Goal: Submit feedback/report problem: Complete application form

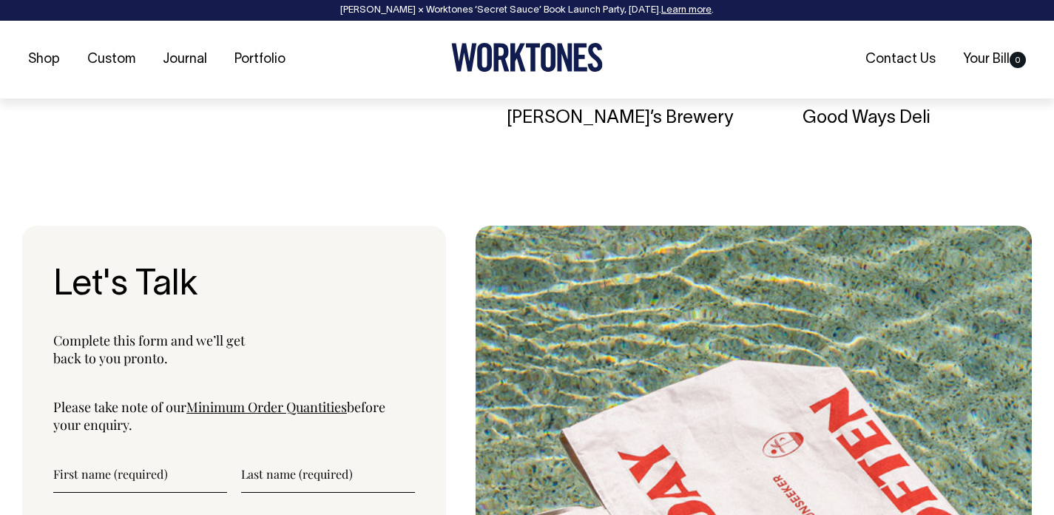
scroll to position [4672, 0]
click at [303, 415] on link "Minimum Order Quantities" at bounding box center [266, 406] width 161 height 18
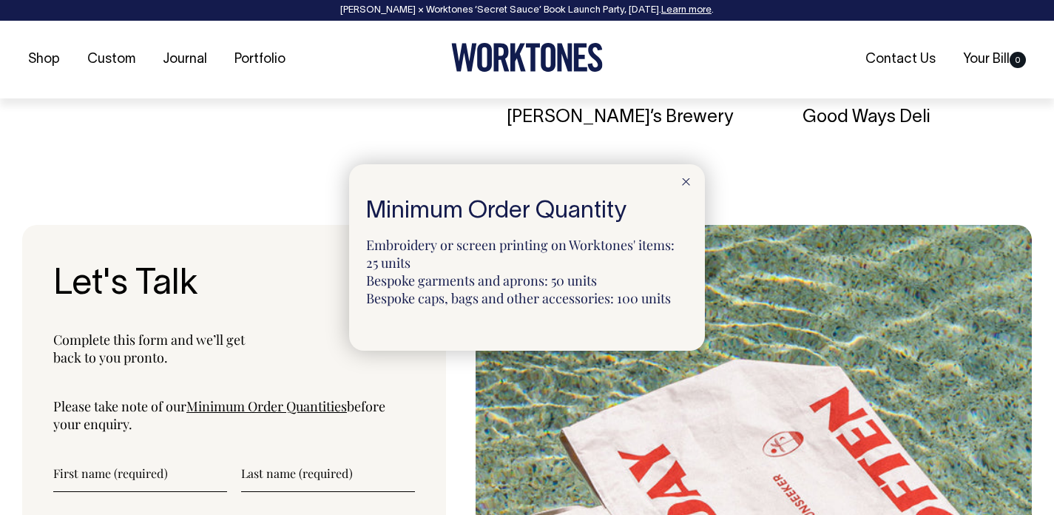
click at [682, 175] on div at bounding box center [686, 180] width 38 height 33
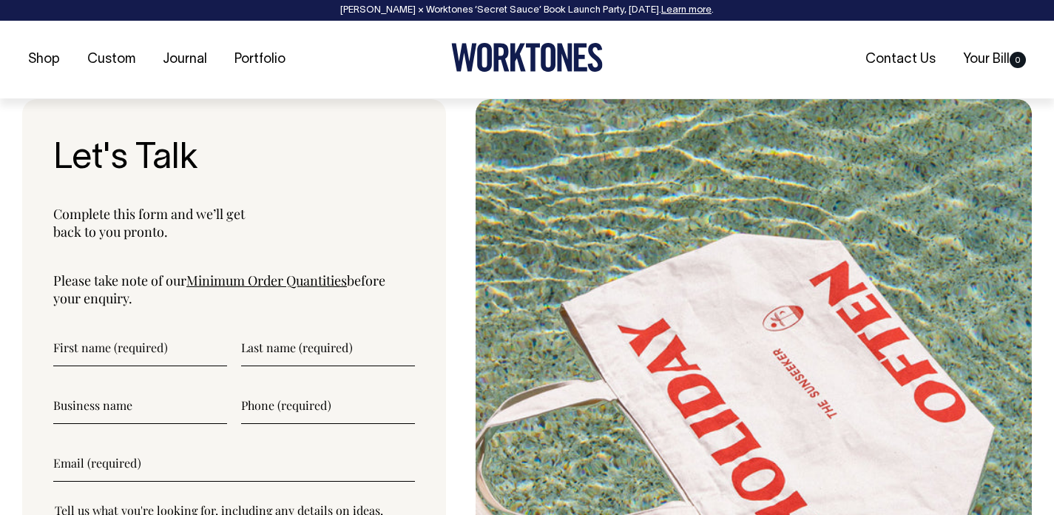
scroll to position [4799, 0]
click at [135, 365] on input"] "text" at bounding box center [140, 346] width 174 height 37
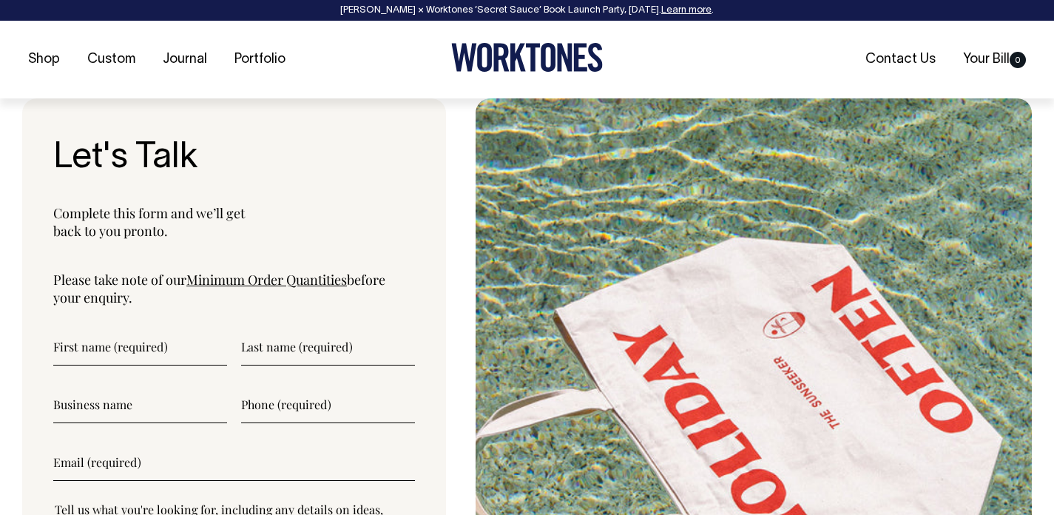
click at [256, 288] on link "Minimum Order Quantities" at bounding box center [266, 280] width 161 height 18
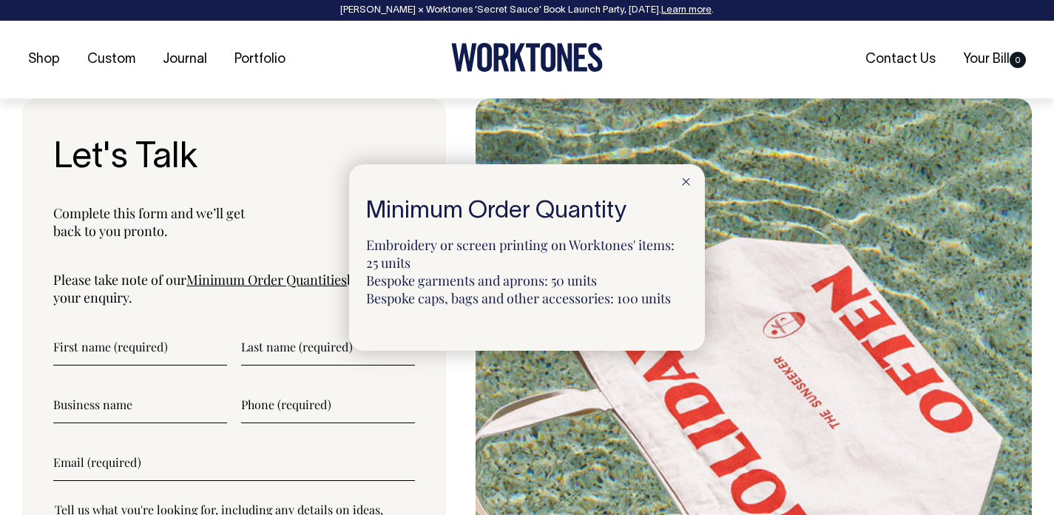
click at [680, 175] on div at bounding box center [686, 180] width 38 height 33
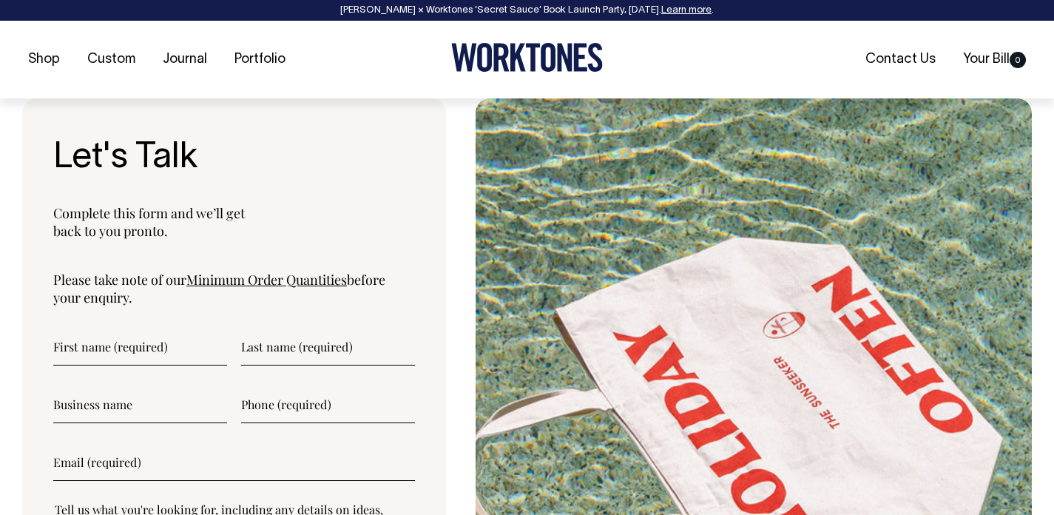
click at [132, 359] on input"] "text" at bounding box center [140, 346] width 174 height 37
type input"] "[PERSON_NAME]"
type input"] "0499100999"
type input"] "[PERSON_NAME][EMAIL_ADDRESS][PERSON_NAME][DOMAIN_NAME]"
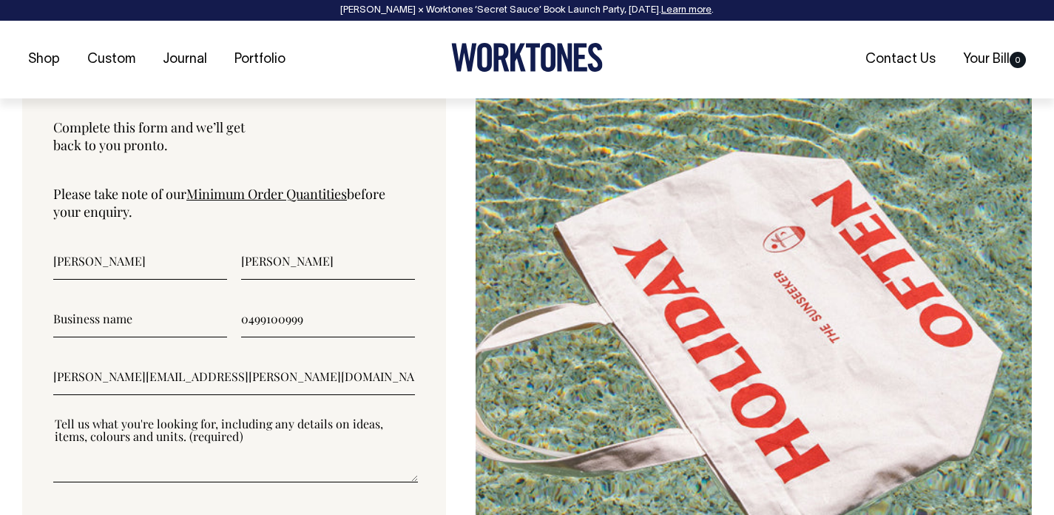
click at [150, 337] on input"] "text" at bounding box center [140, 318] width 174 height 37
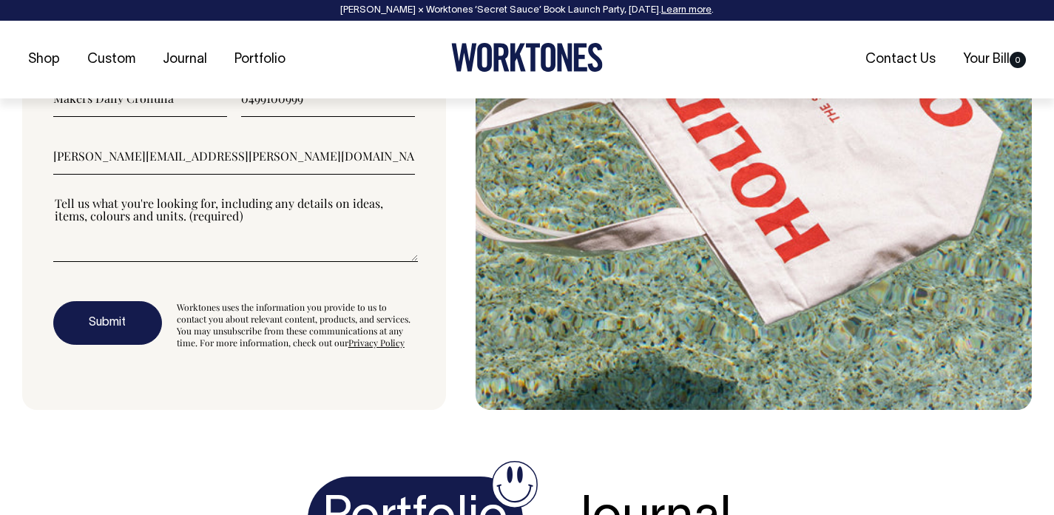
scroll to position [5106, 0]
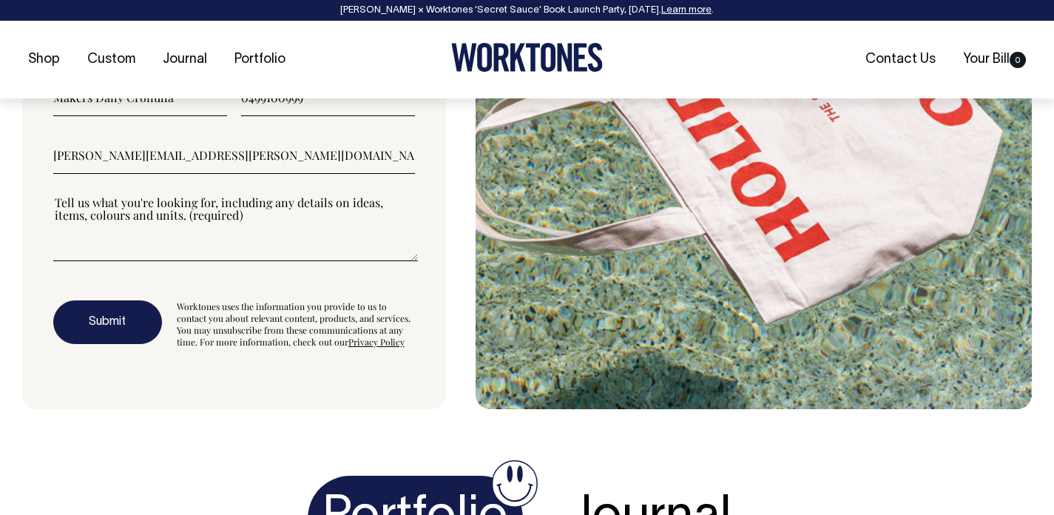
type input"] "Makers Daily Cronulla"
click at [113, 345] on button "Submit" at bounding box center [107, 322] width 109 height 44
click at [151, 254] on textarea"] at bounding box center [235, 227] width 365 height 67
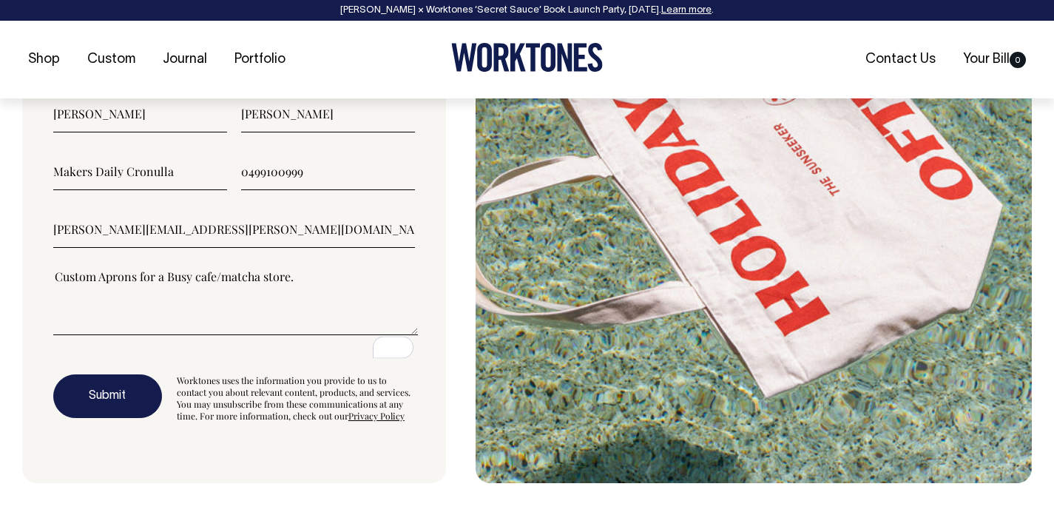
type textarea"] "Custom Aprons for a Busy cafe/matcha store."
click at [117, 413] on button "Submit" at bounding box center [107, 396] width 109 height 44
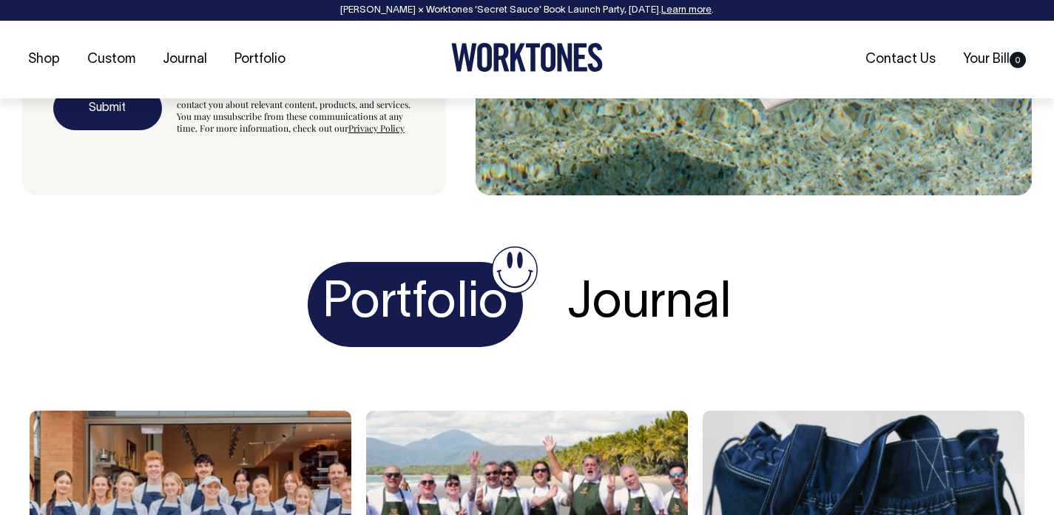
scroll to position [5320, 0]
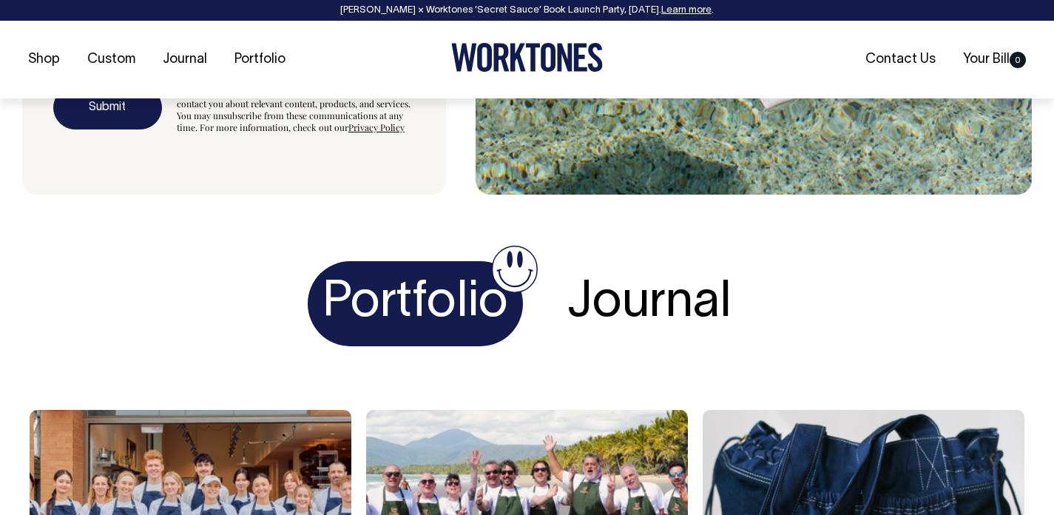
click at [135, 130] on button "Submit" at bounding box center [107, 108] width 109 height 44
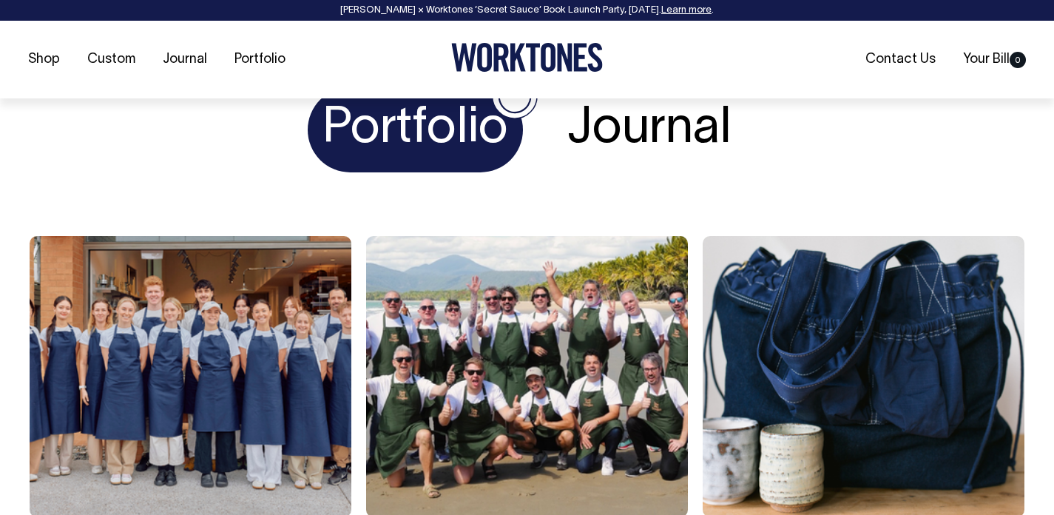
click at [646, 152] on h1 "Journal" at bounding box center [650, 129] width 194 height 85
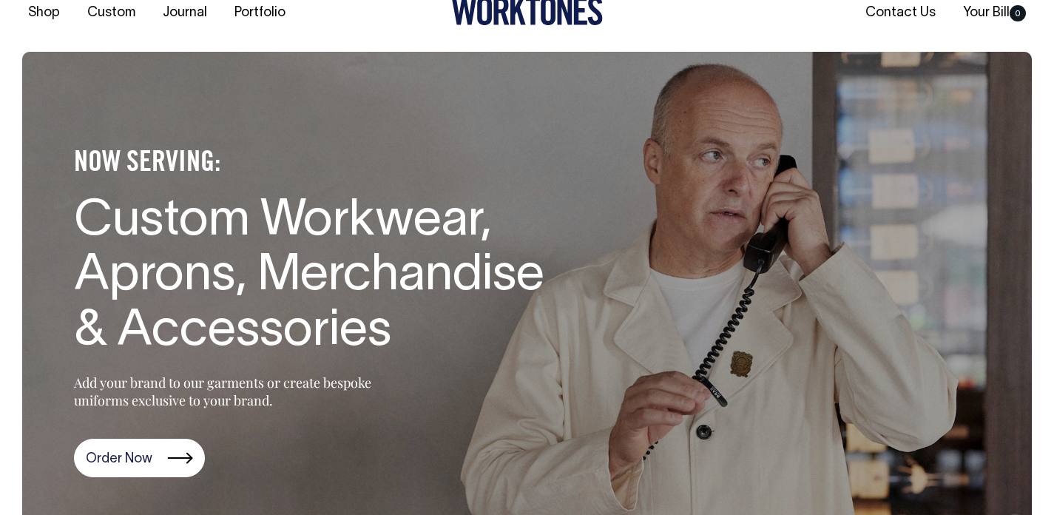
scroll to position [47, 0]
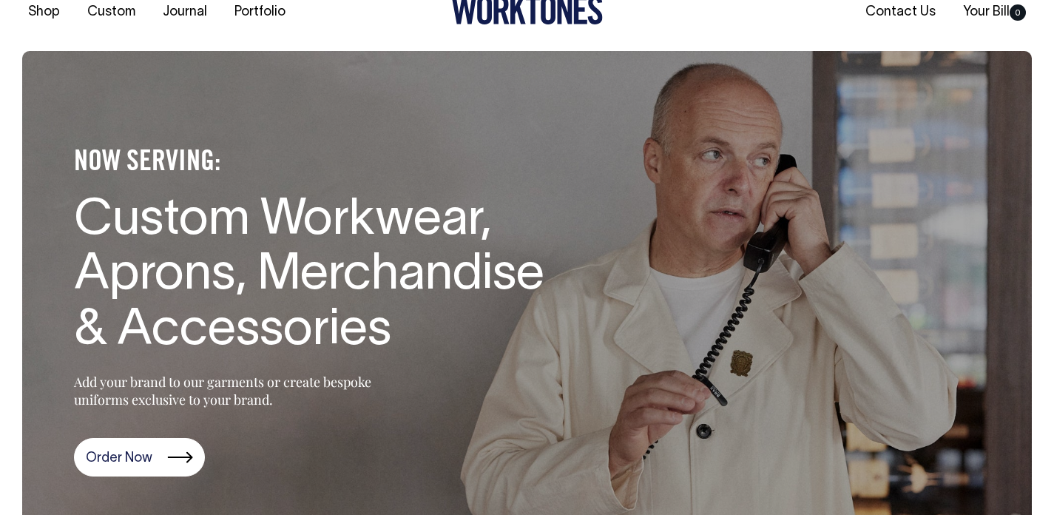
click at [157, 480] on section "NOW SERVING: Custom Workwear, Aprons, Merchandise & Accessories Add your brand …" at bounding box center [527, 303] width 1010 height 504
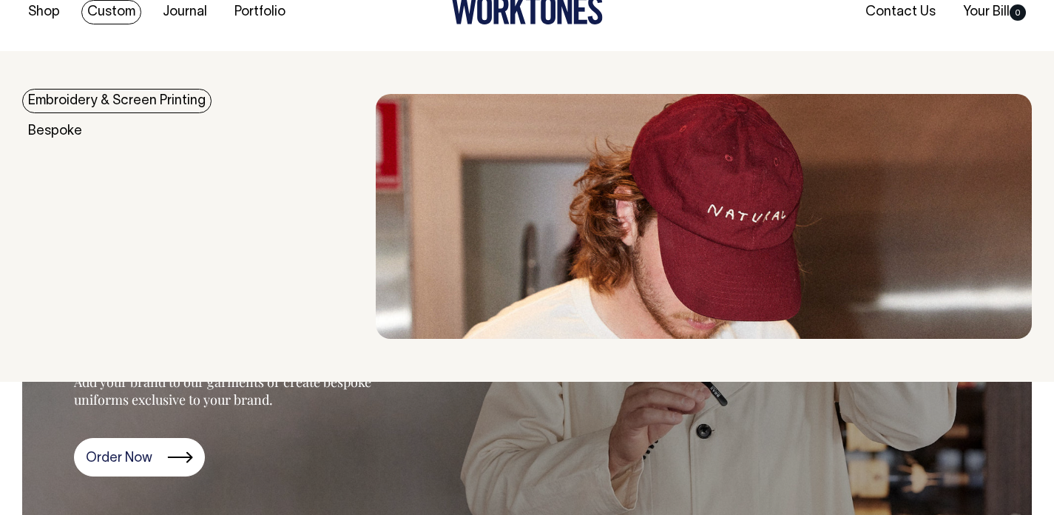
click at [91, 104] on link "Embroidery & Screen Printing" at bounding box center [116, 101] width 189 height 24
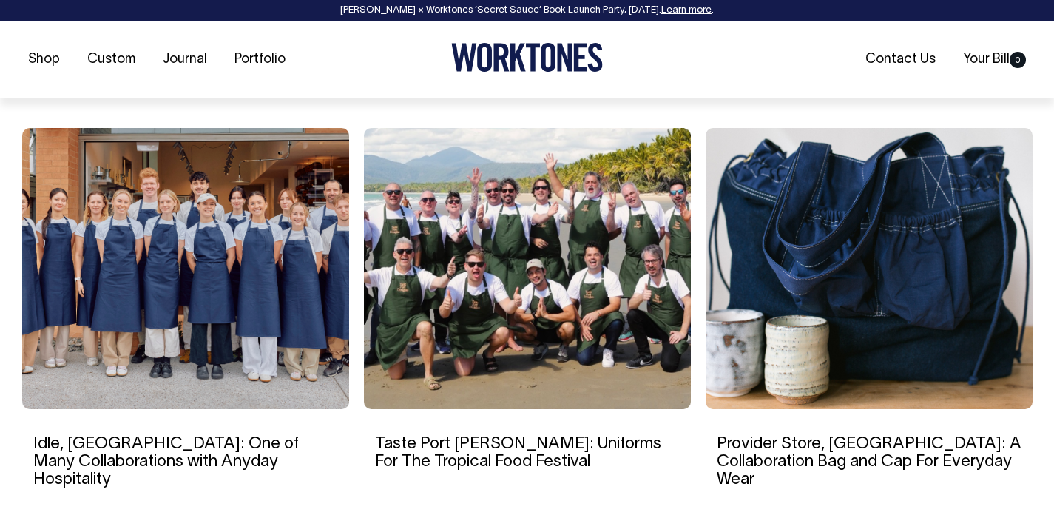
scroll to position [2293, 0]
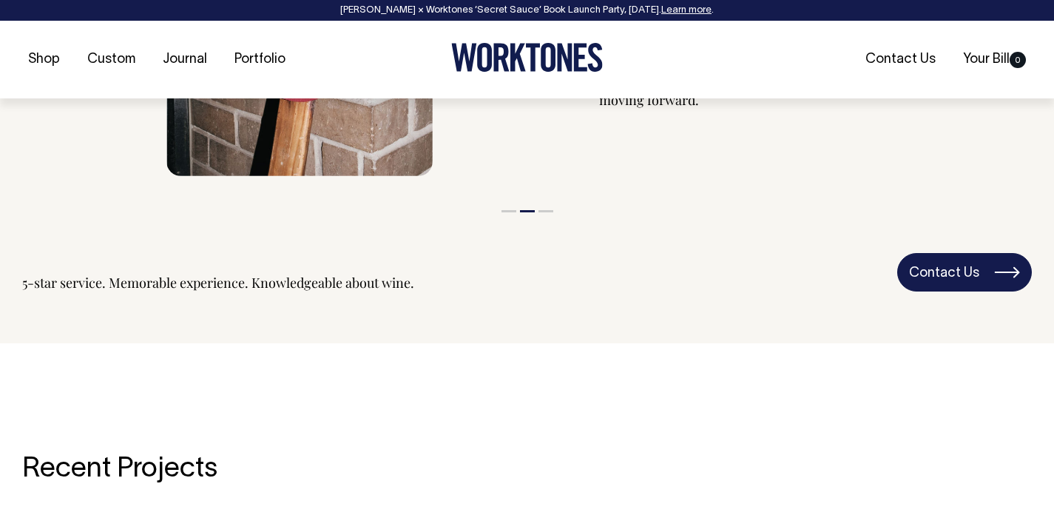
click at [949, 266] on link "Contact Us" at bounding box center [964, 272] width 135 height 38
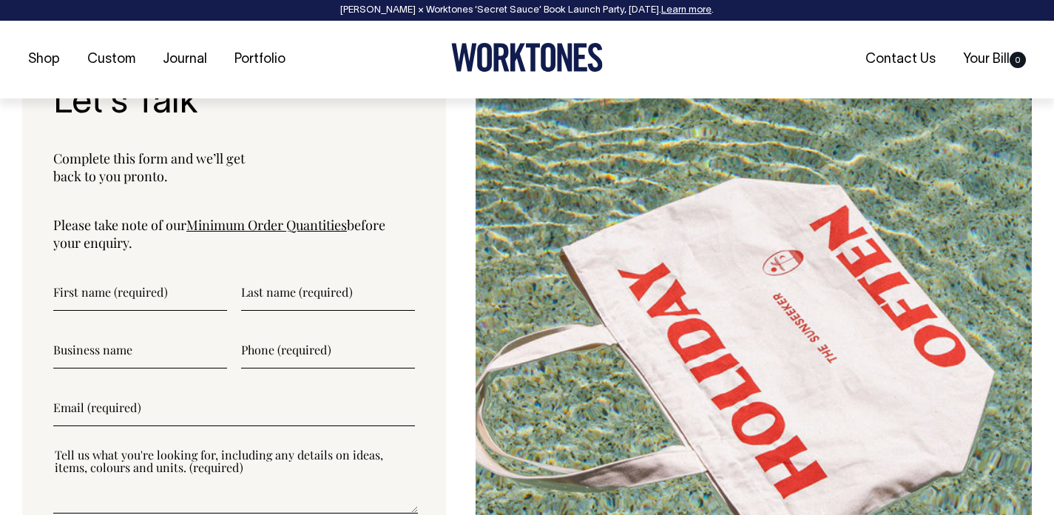
scroll to position [3749, 0]
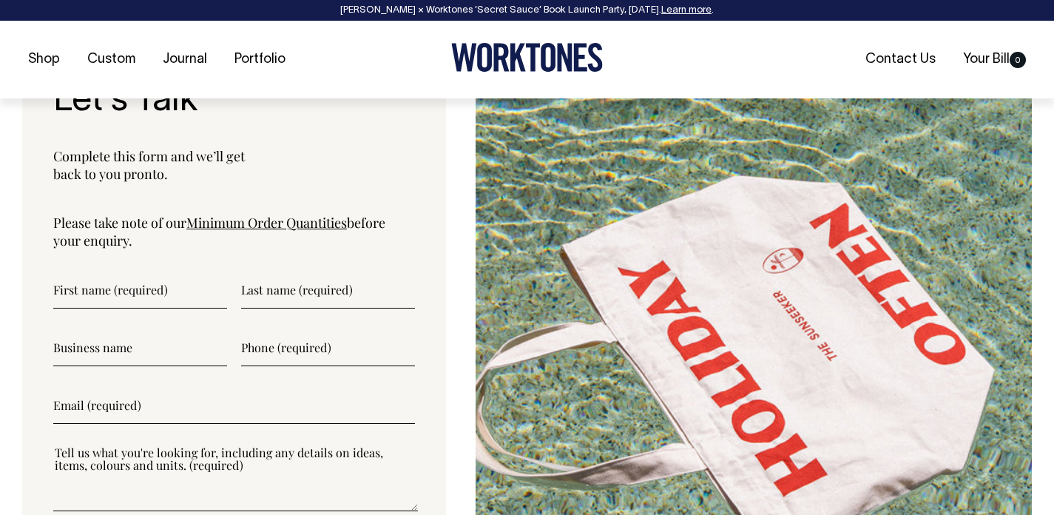
click at [135, 271] on input"] "text" at bounding box center [140, 289] width 174 height 37
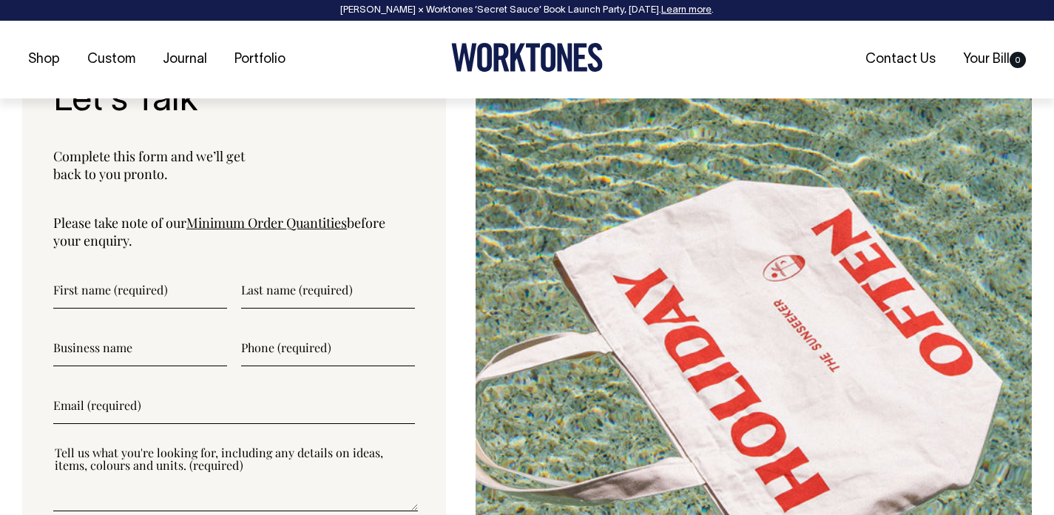
click at [149, 271] on input"] "text" at bounding box center [140, 289] width 174 height 37
type input"] "[PERSON_NAME]"
type input"] "0499100999"
type input"] "[PERSON_NAME][EMAIL_ADDRESS][PERSON_NAME][DOMAIN_NAME]"
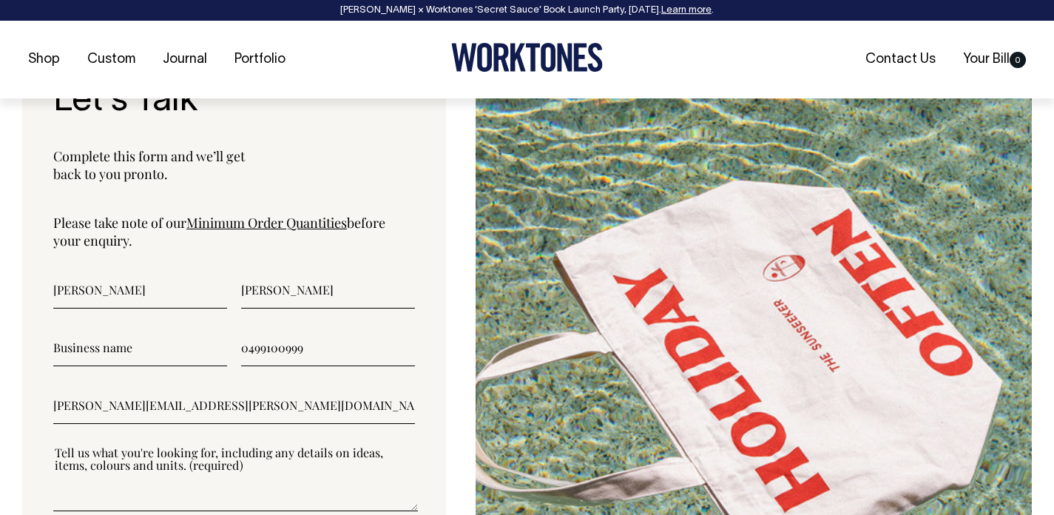
click at [107, 329] on input"] "text" at bounding box center [140, 347] width 174 height 37
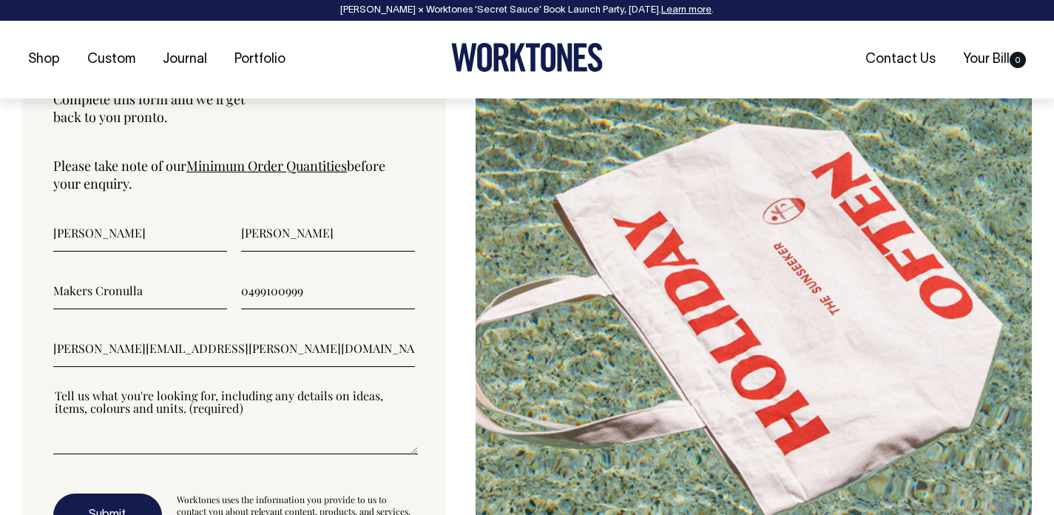
type input"] "Makers Cronulla"
click at [158, 398] on textarea"] at bounding box center [235, 421] width 365 height 67
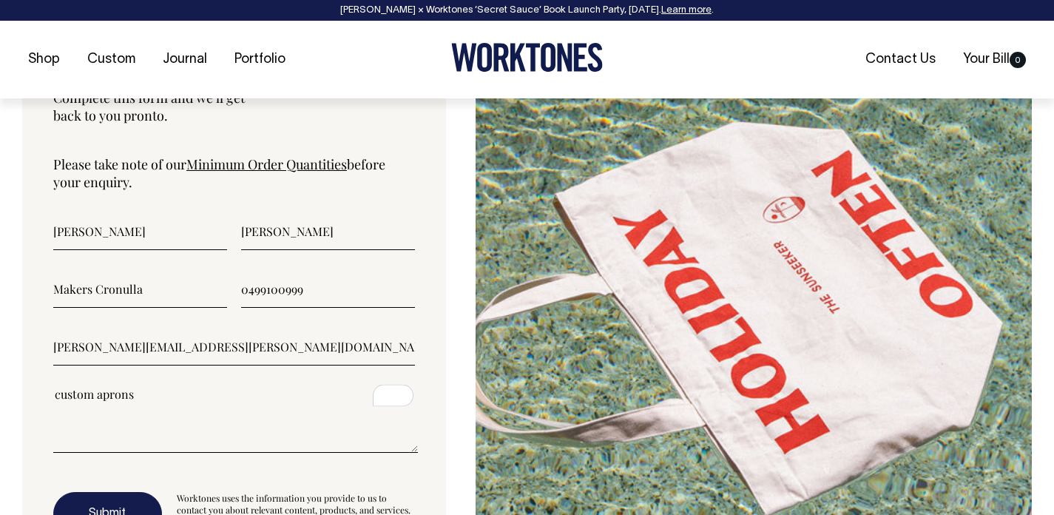
type textarea"] "custom aprons"
click at [130, 492] on button "Submit" at bounding box center [107, 514] width 109 height 44
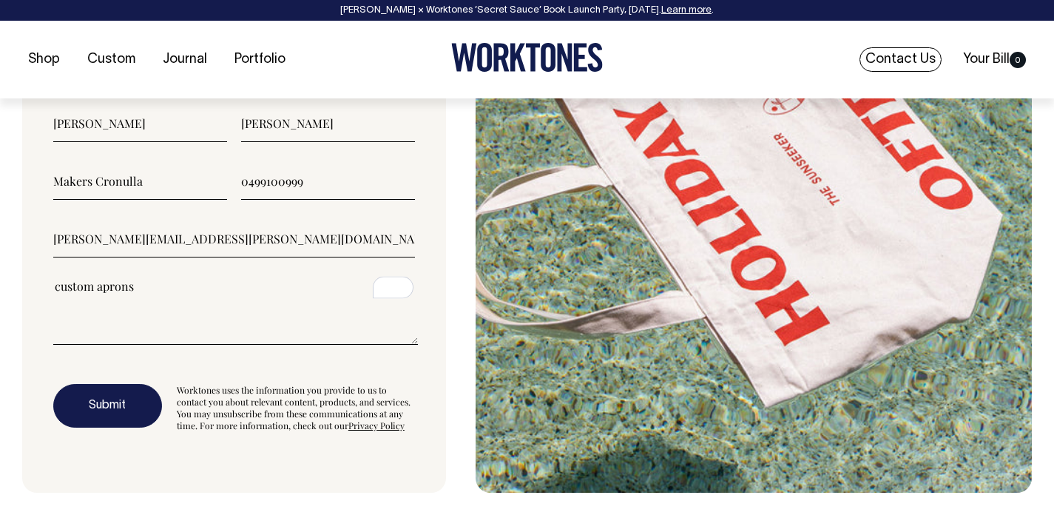
scroll to position [3916, 0]
click at [894, 58] on link "Contact Us" at bounding box center [900, 59] width 82 height 24
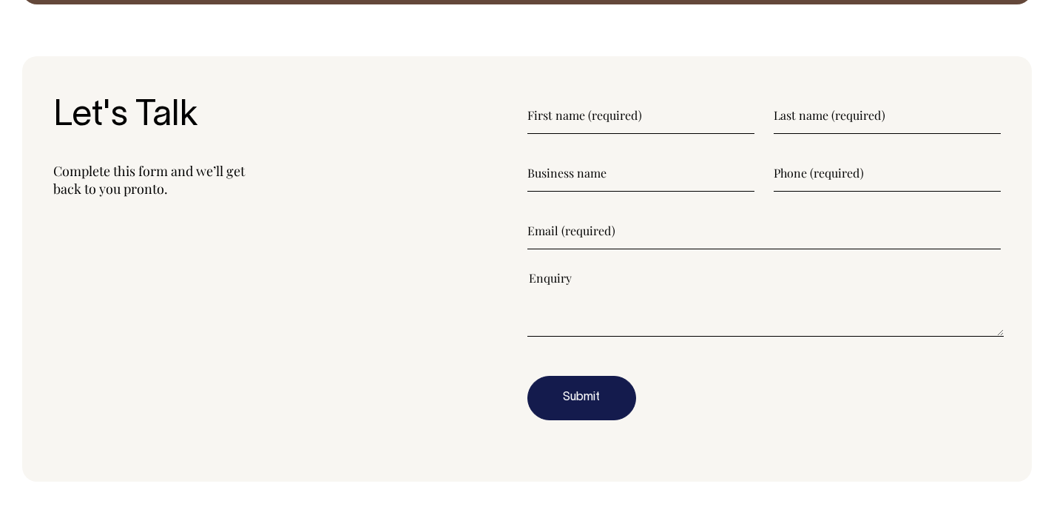
scroll to position [1760, 0]
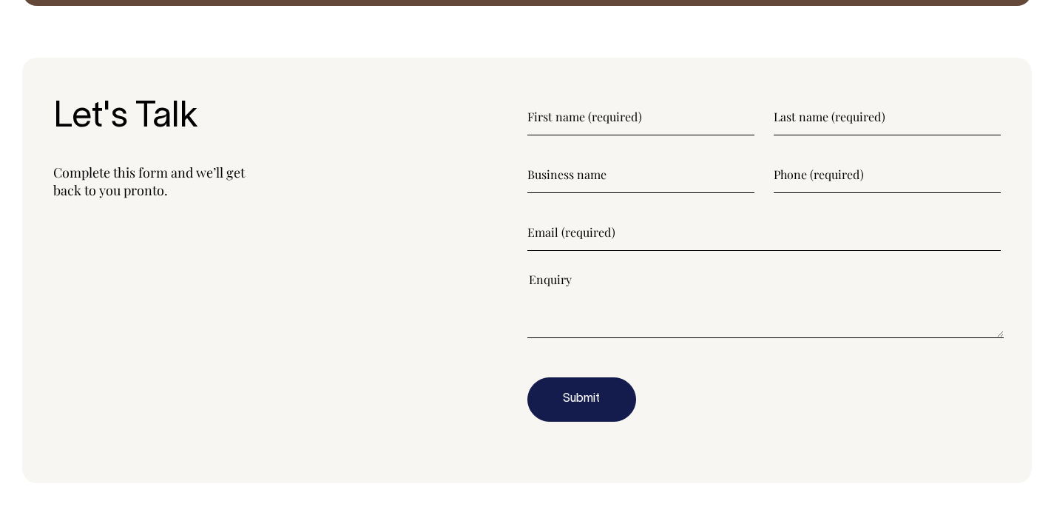
click at [600, 125] on input"] "text" at bounding box center [640, 116] width 227 height 37
click at [612, 112] on input"] "text" at bounding box center [640, 116] width 227 height 37
type input"] "[PERSON_NAME]"
type input"] "0499100999"
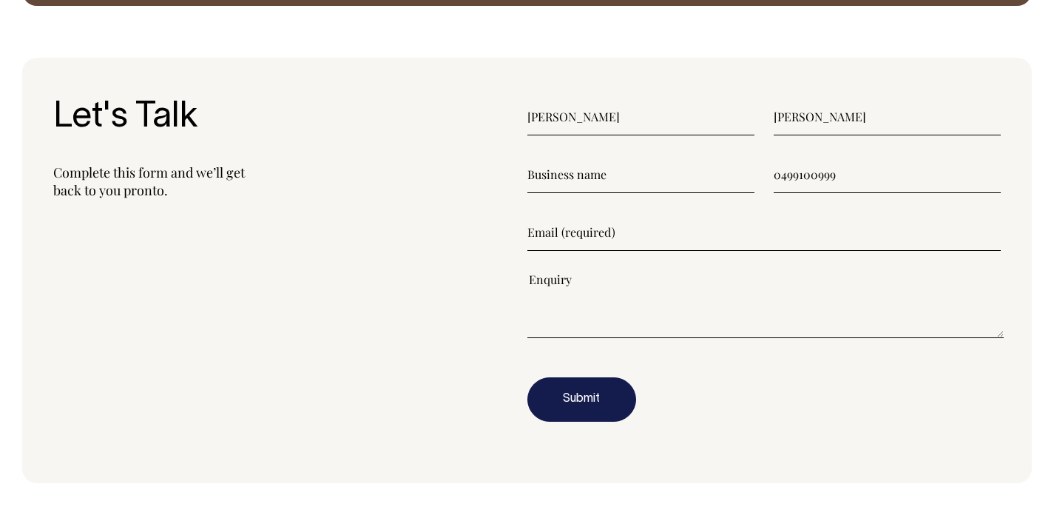
type input"] "[PERSON_NAME][EMAIL_ADDRESS][PERSON_NAME][DOMAIN_NAME]"
click at [595, 200] on form "rocco mellino 0499100999 rocco.mellino@gmail.com" at bounding box center [764, 259] width 474 height 323
click at [598, 183] on input"] "text" at bounding box center [640, 174] width 227 height 37
type input"] "makers cronulla"
click at [619, 300] on textarea"] at bounding box center [765, 304] width 477 height 67
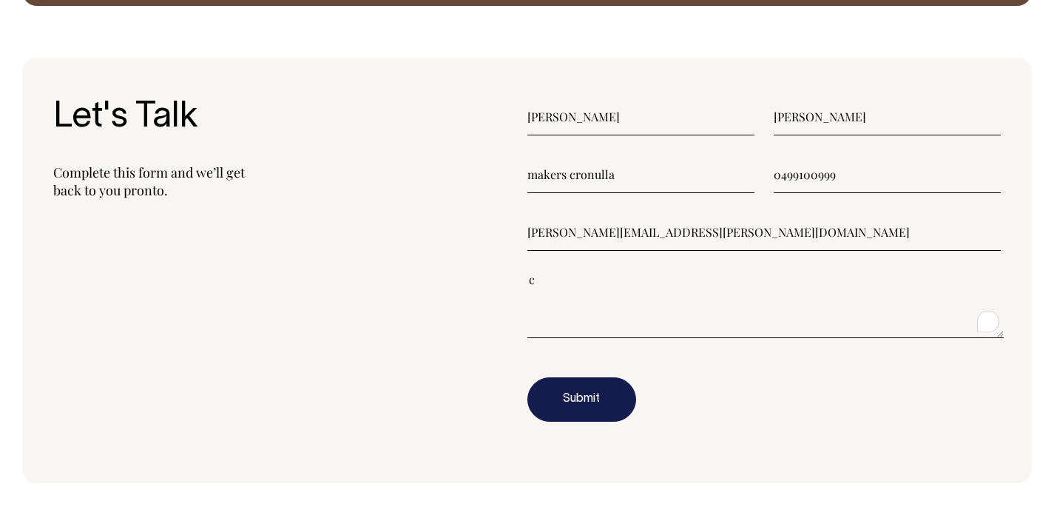
type textarea"] "cu"
